Goal: Task Accomplishment & Management: Use online tool/utility

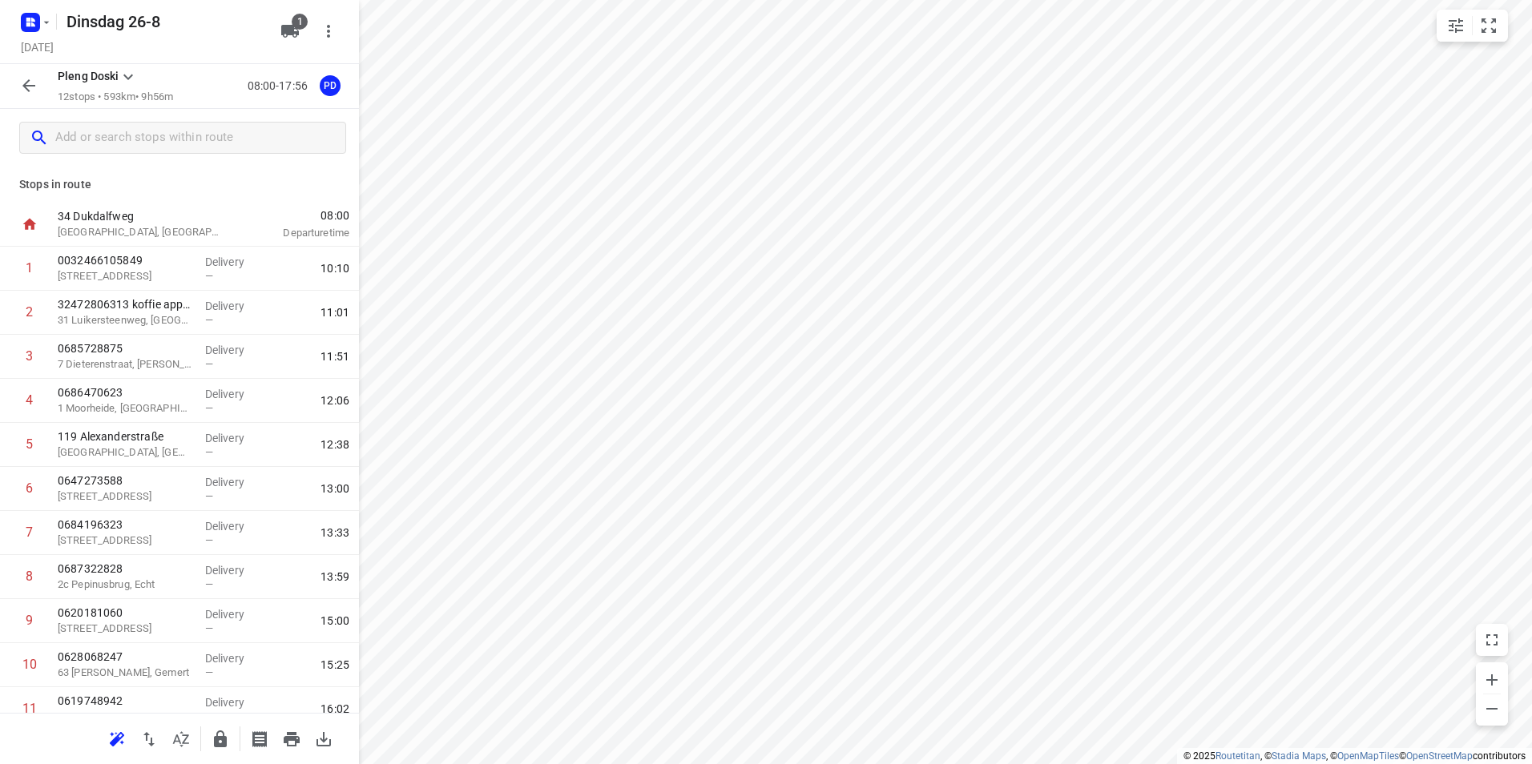
scroll to position [107, 0]
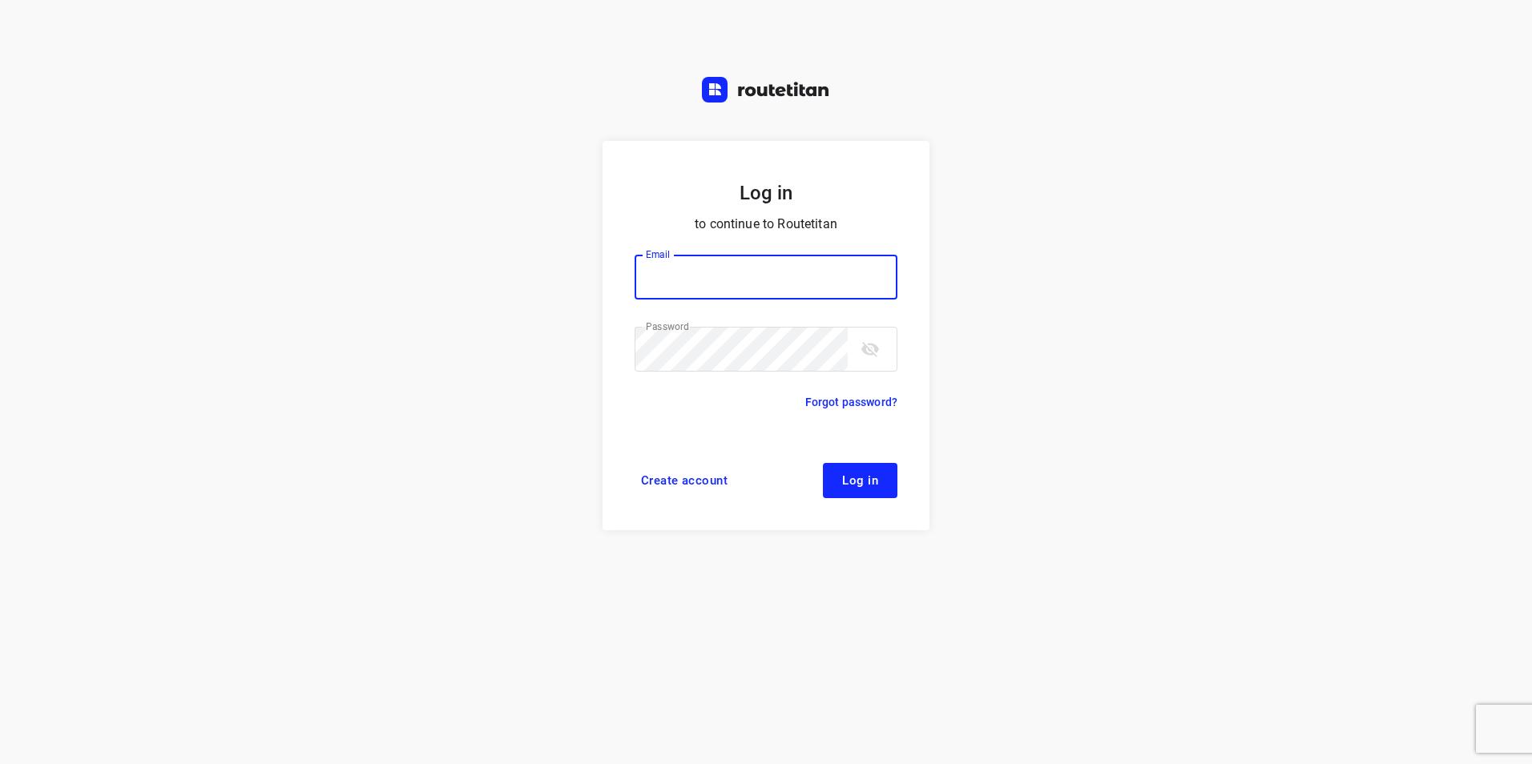
type input "[EMAIL_ADDRESS][DOMAIN_NAME]"
drag, startPoint x: 864, startPoint y: 474, endPoint x: 1001, endPoint y: 412, distance: 150.6
click at [865, 474] on span "Log in" at bounding box center [860, 480] width 36 height 13
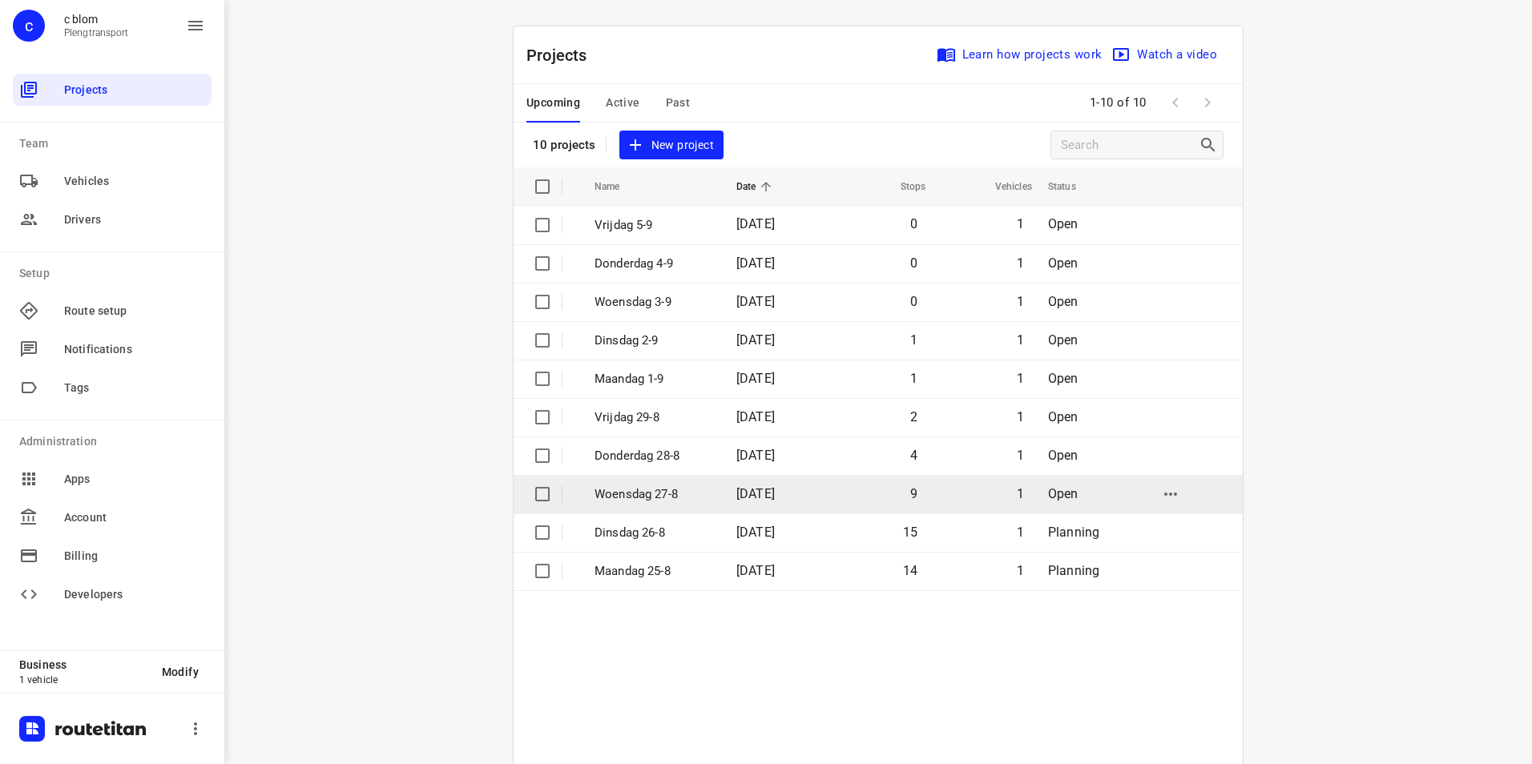
click at [832, 496] on td "9" at bounding box center [877, 494] width 103 height 38
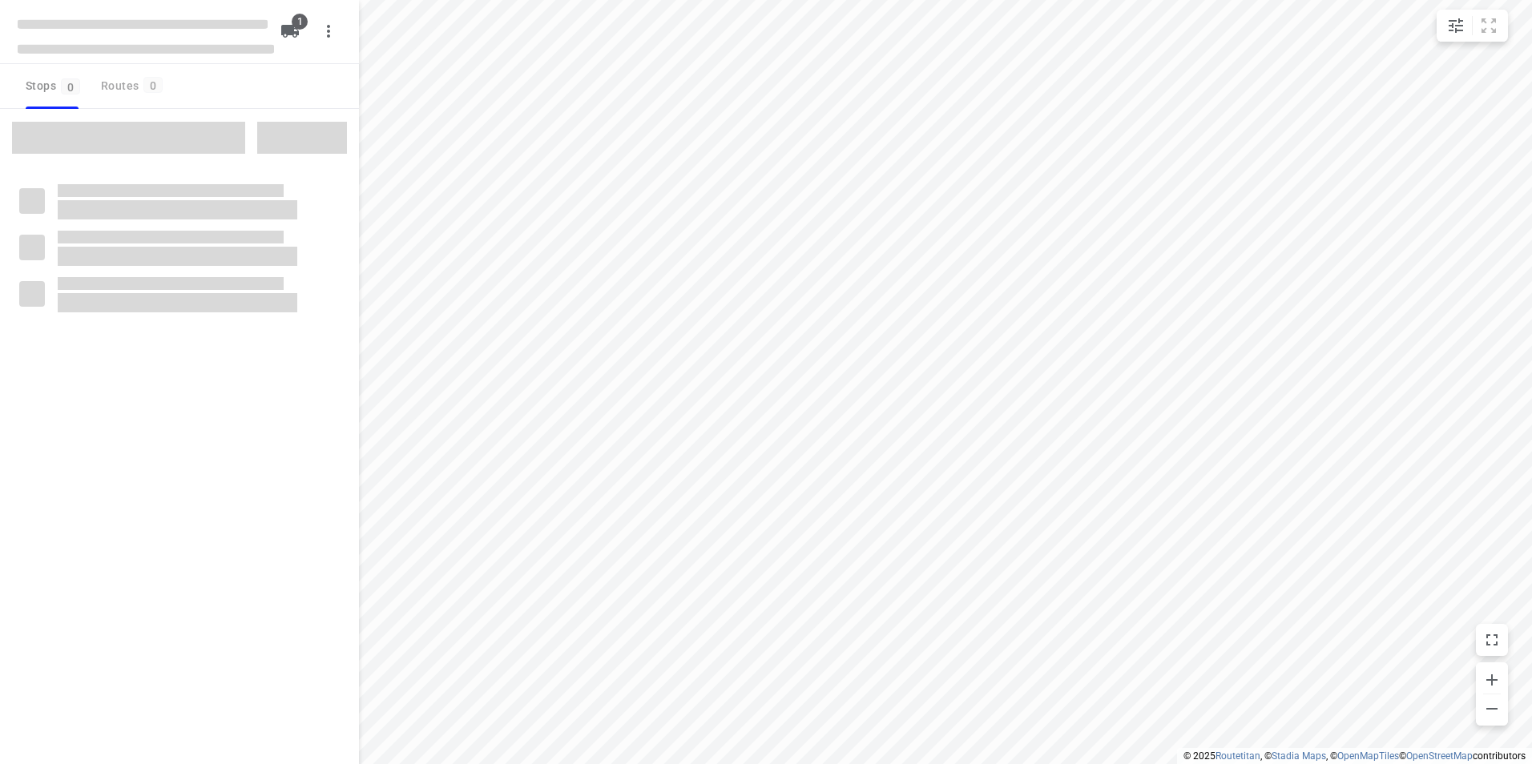
type input "distance"
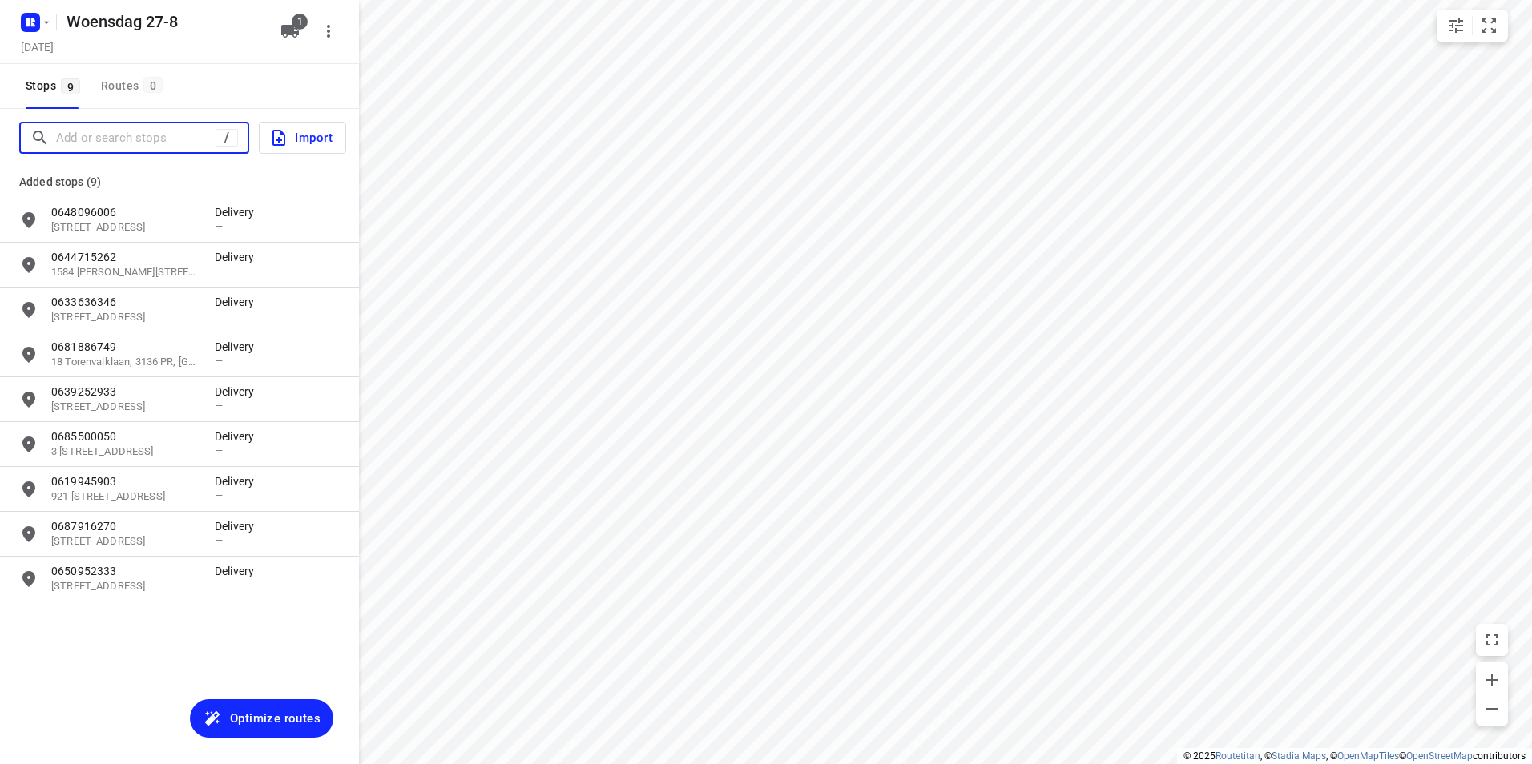
click at [121, 137] on input "Add or search stops" at bounding box center [135, 138] width 159 height 25
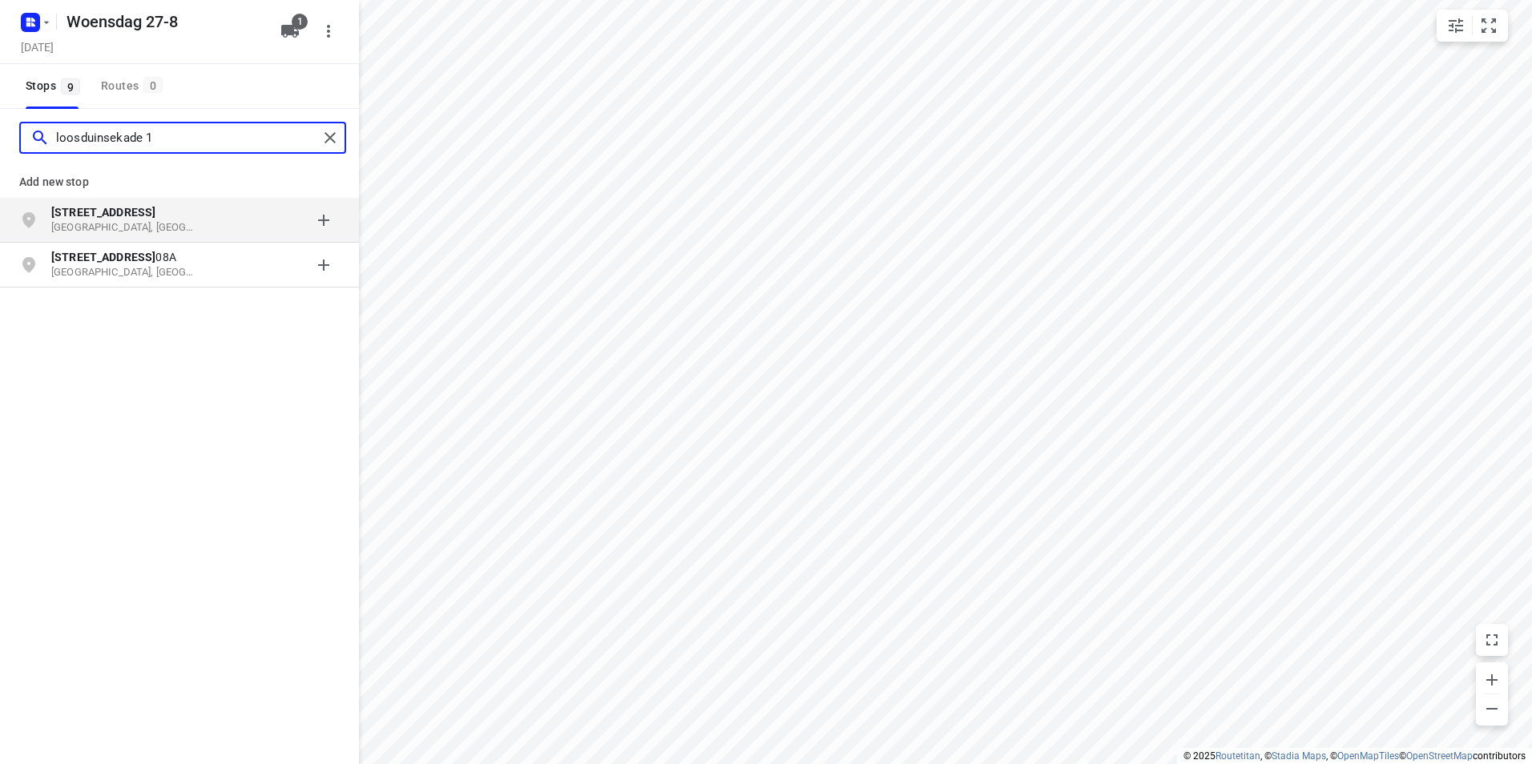
type input "loosduinsekade 1"
click at [163, 218] on p "Loosduinsekade 1" at bounding box center [124, 212] width 147 height 16
